Goal: Information Seeking & Learning: Learn about a topic

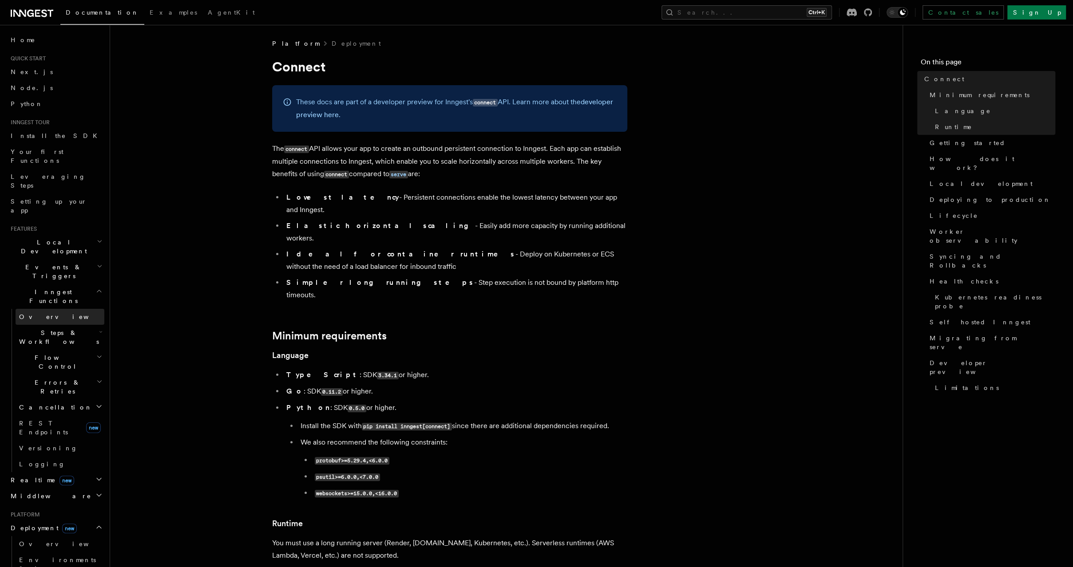
click at [77, 309] on link "Overview" at bounding box center [60, 317] width 89 height 16
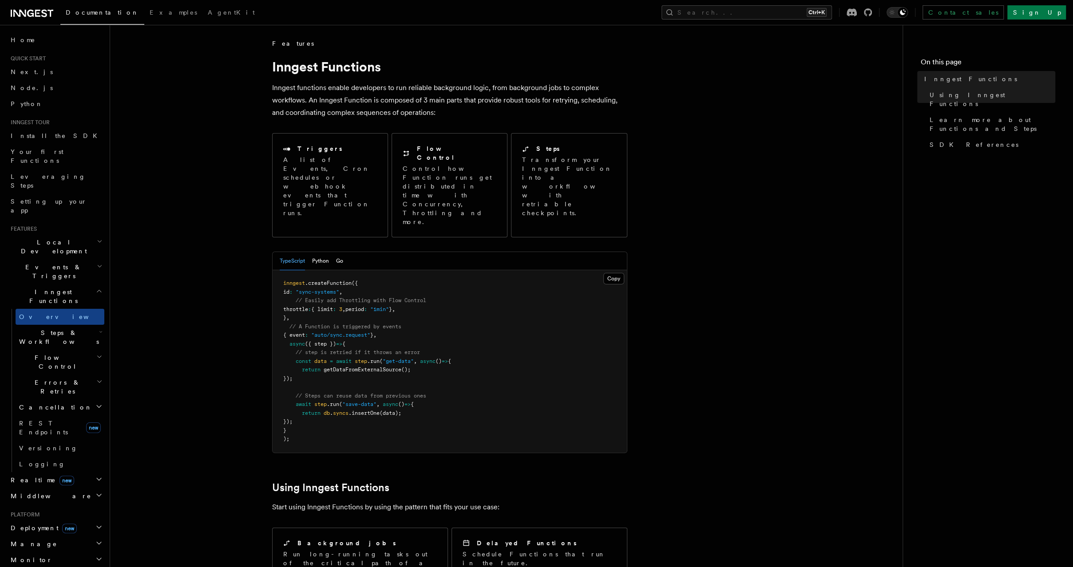
click at [51, 400] on h2 "Cancellation" at bounding box center [60, 408] width 89 height 16
click at [38, 511] on span "REST Endpoints" at bounding box center [43, 519] width 49 height 16
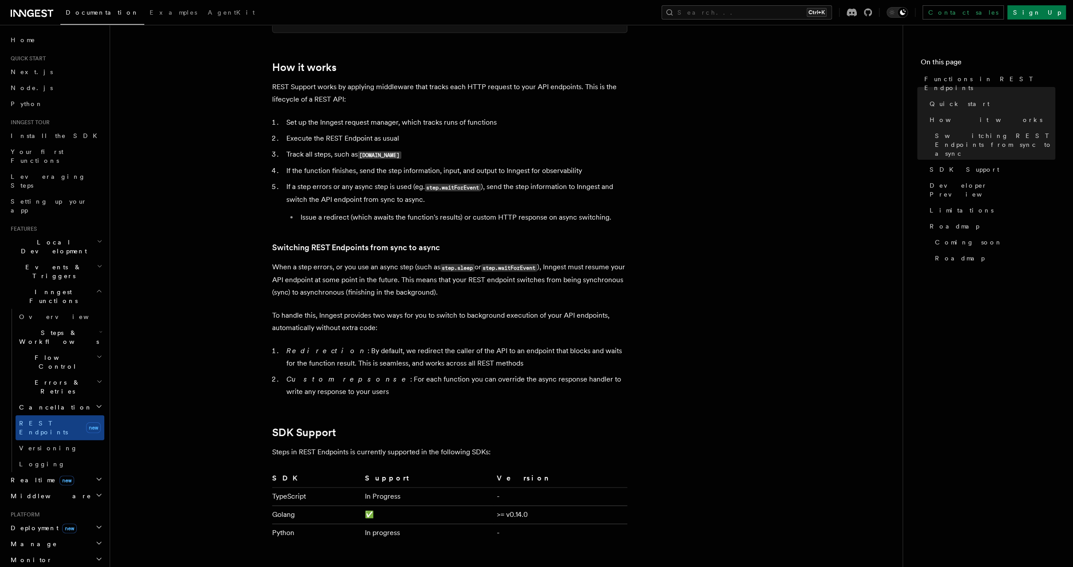
scroll to position [878, 0]
click at [72, 400] on h2 "Cancellation" at bounding box center [60, 408] width 89 height 16
click at [74, 416] on link "Overview" at bounding box center [64, 424] width 80 height 16
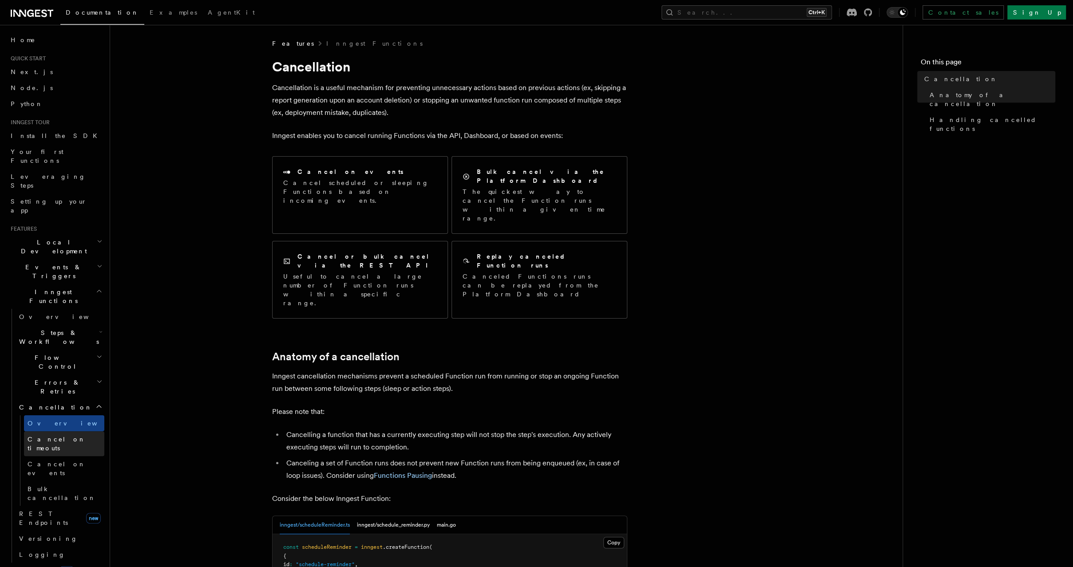
click at [77, 436] on span "Cancel on timeouts" at bounding box center [57, 444] width 58 height 16
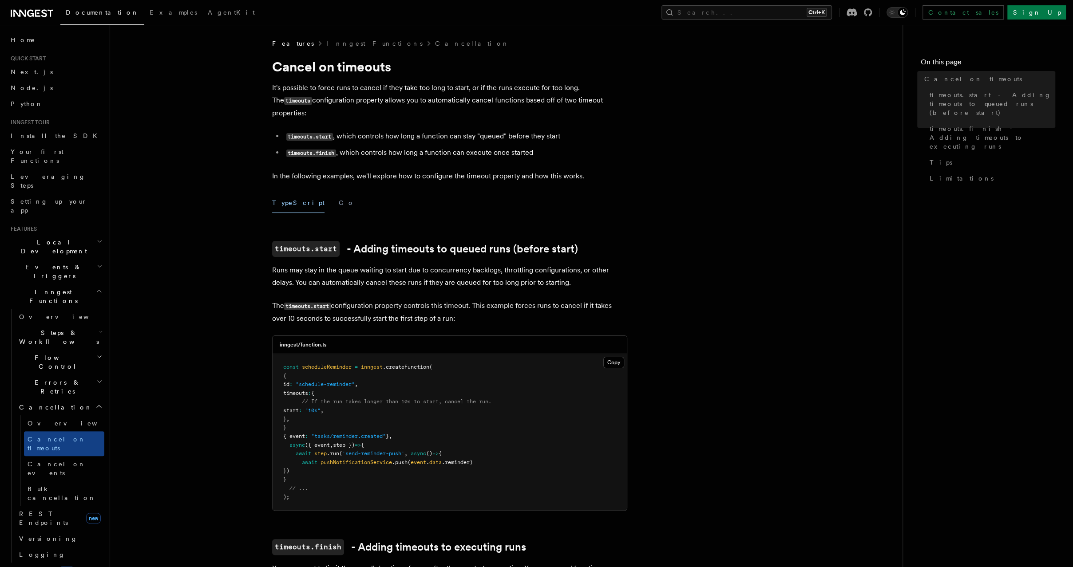
click at [70, 375] on h2 "Errors & Retries" at bounding box center [60, 387] width 89 height 25
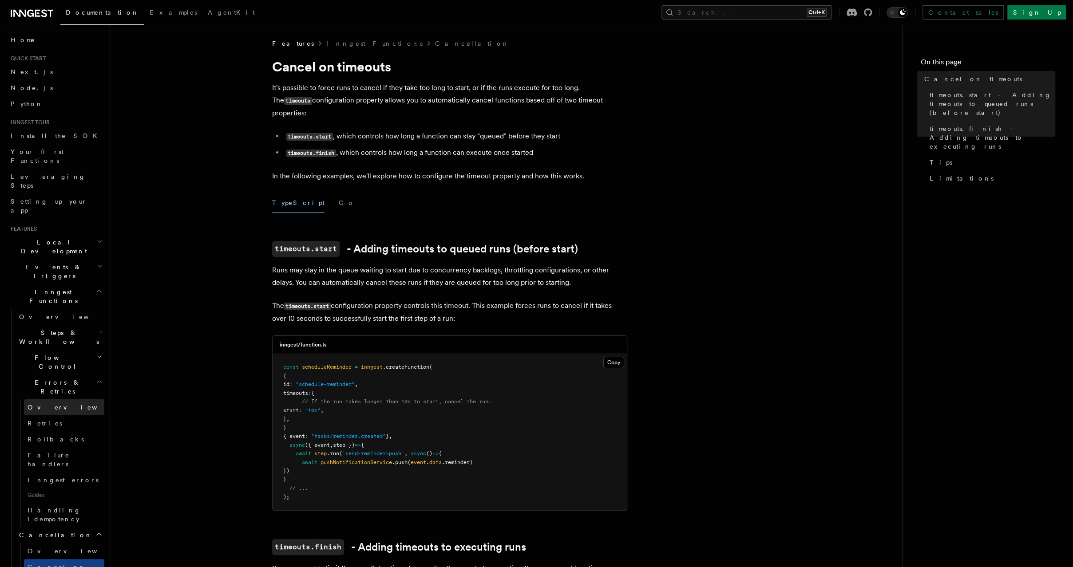
click at [82, 400] on link "Overview" at bounding box center [64, 408] width 80 height 16
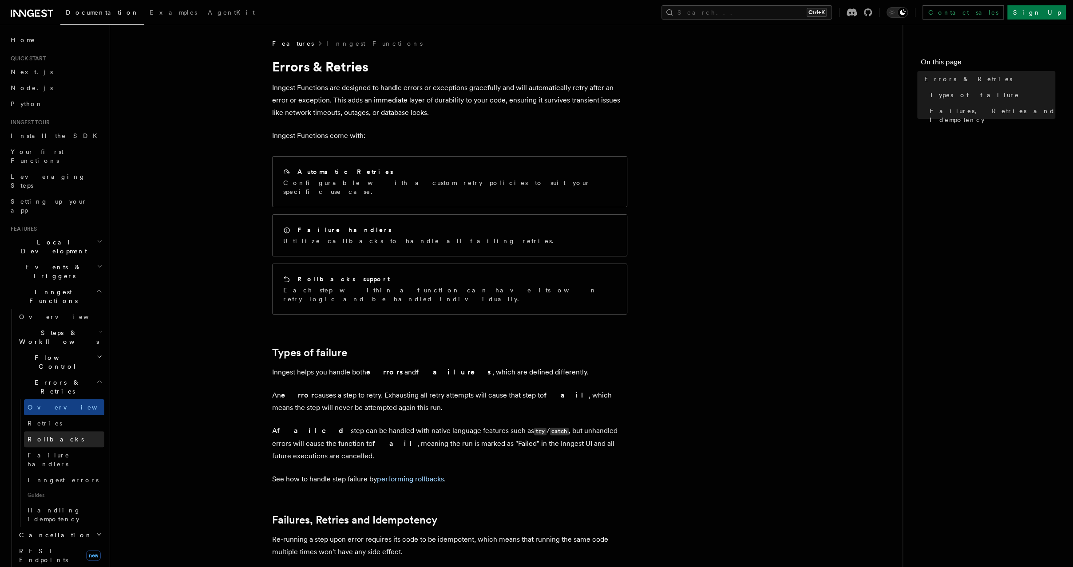
click at [85, 432] on link "Rollbacks" at bounding box center [64, 440] width 80 height 16
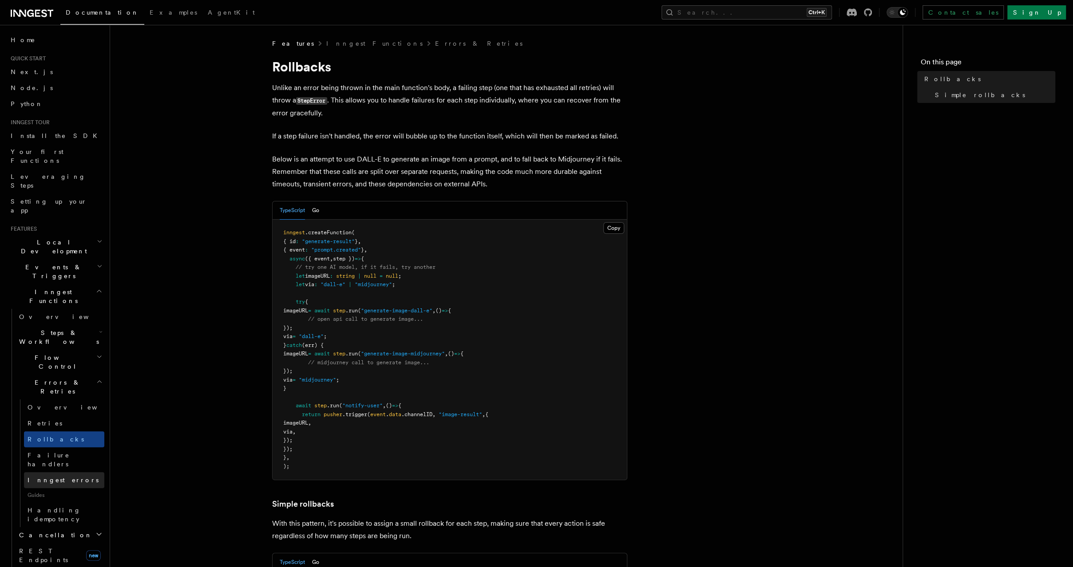
click at [85, 472] on link "Inngest errors" at bounding box center [64, 480] width 80 height 16
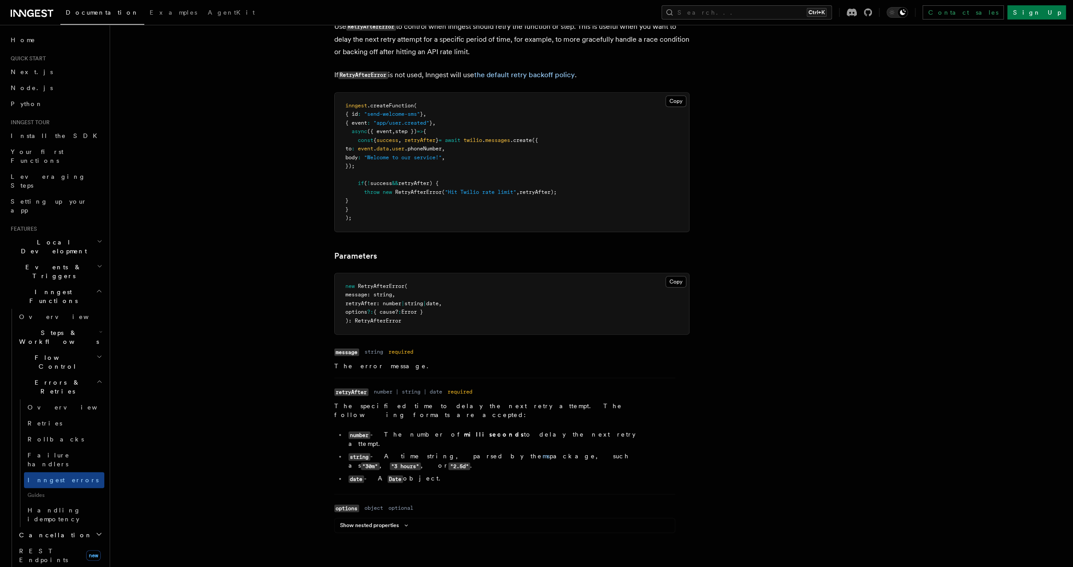
scroll to position [882, 0]
drag, startPoint x: 872, startPoint y: 368, endPoint x: 871, endPoint y: 363, distance: 5.2
click at [871, 368] on article "Features Inngest Functions Errors & Retries Inngest Errors Inngest automaticall…" at bounding box center [568, 354] width 888 height 2394
click at [751, 168] on article "Features Inngest Functions Errors & Retries Inngest Errors Inngest automaticall…" at bounding box center [568, 354] width 888 height 2394
click at [902, 485] on article "Features Inngest Functions Errors & Retries Inngest Errors Inngest automaticall…" at bounding box center [568, 354] width 888 height 2394
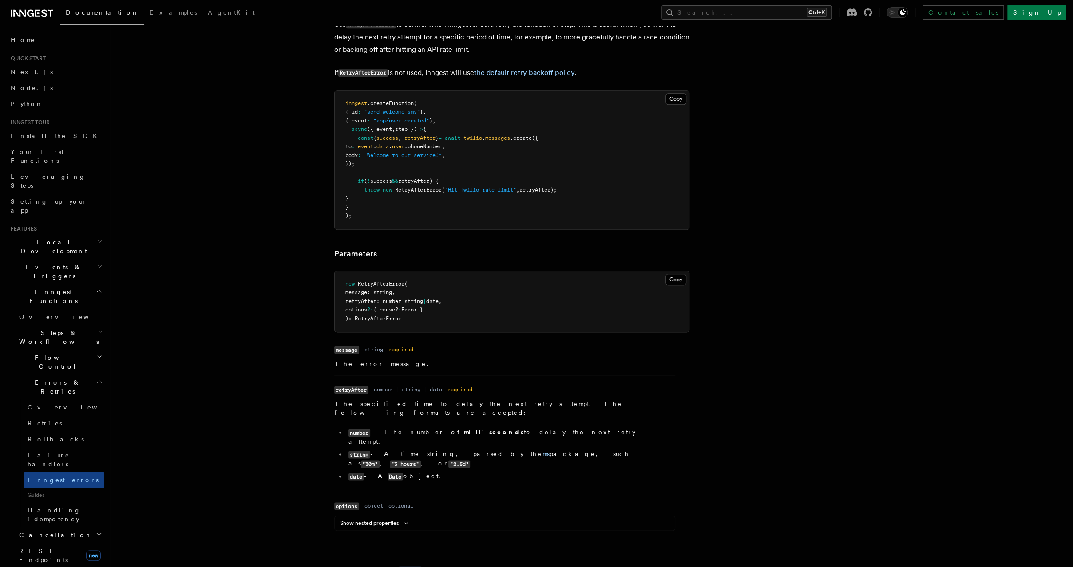
drag, startPoint x: 931, startPoint y: 188, endPoint x: 925, endPoint y: 193, distance: 7.6
click at [934, 187] on article "Features Inngest Functions Errors & Retries Inngest Errors Inngest automaticall…" at bounding box center [568, 354] width 888 height 2394
